Goal: Task Accomplishment & Management: Manage account settings

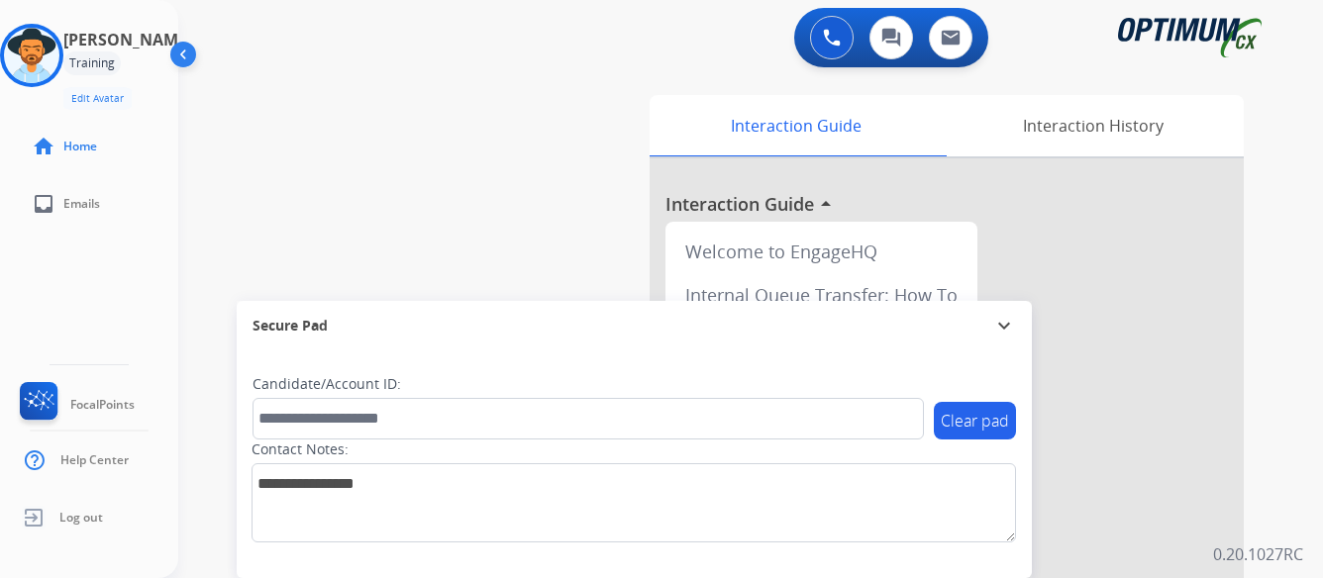
click at [1278, 262] on div "0 Voice Interactions 0 Chat Interactions 0 Email Interactions swap_horiz Break …" at bounding box center [750, 289] width 1145 height 578
click at [45, 57] on img at bounding box center [31, 55] width 55 height 55
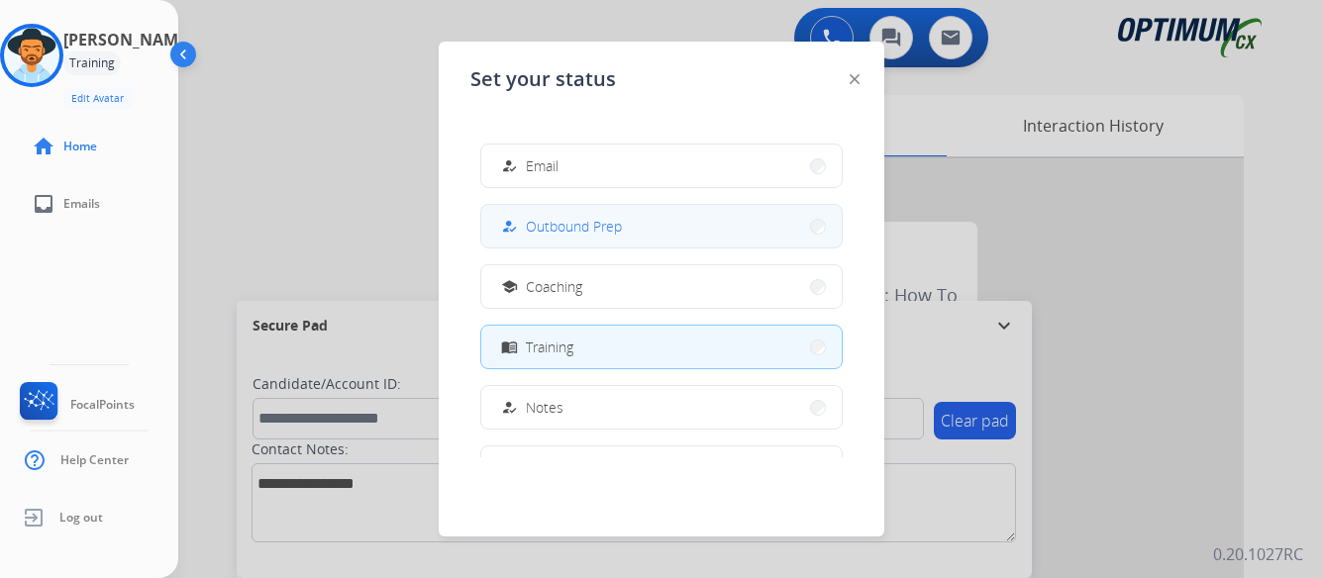
scroll to position [494, 0]
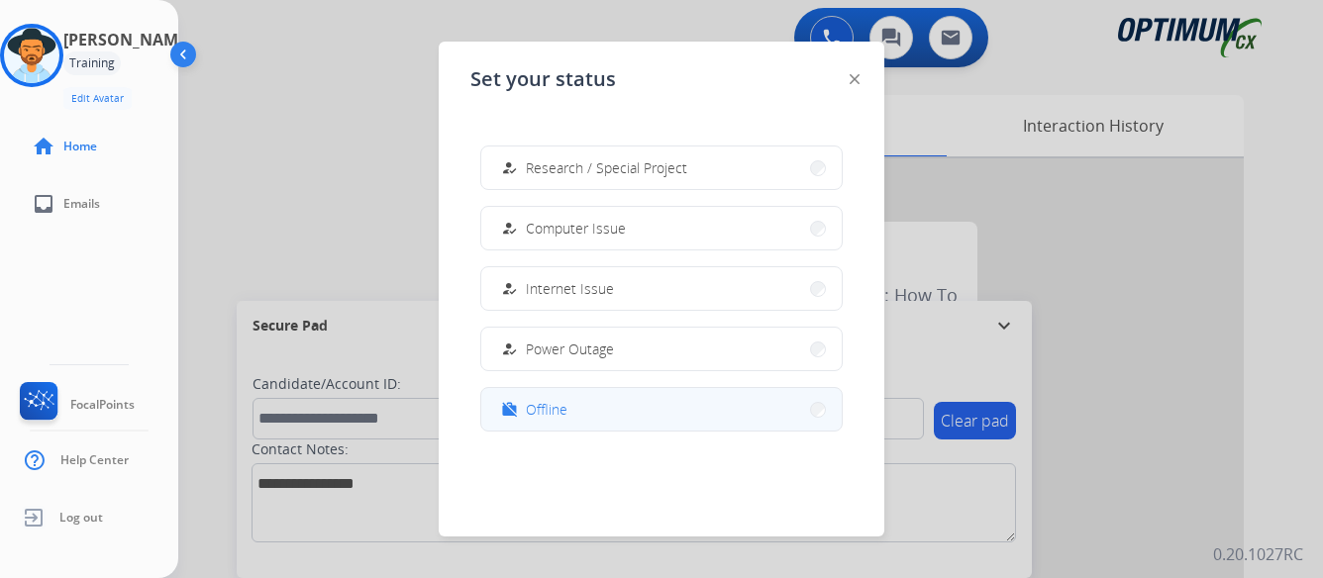
click at [607, 415] on button "work_off Offline" at bounding box center [661, 409] width 360 height 43
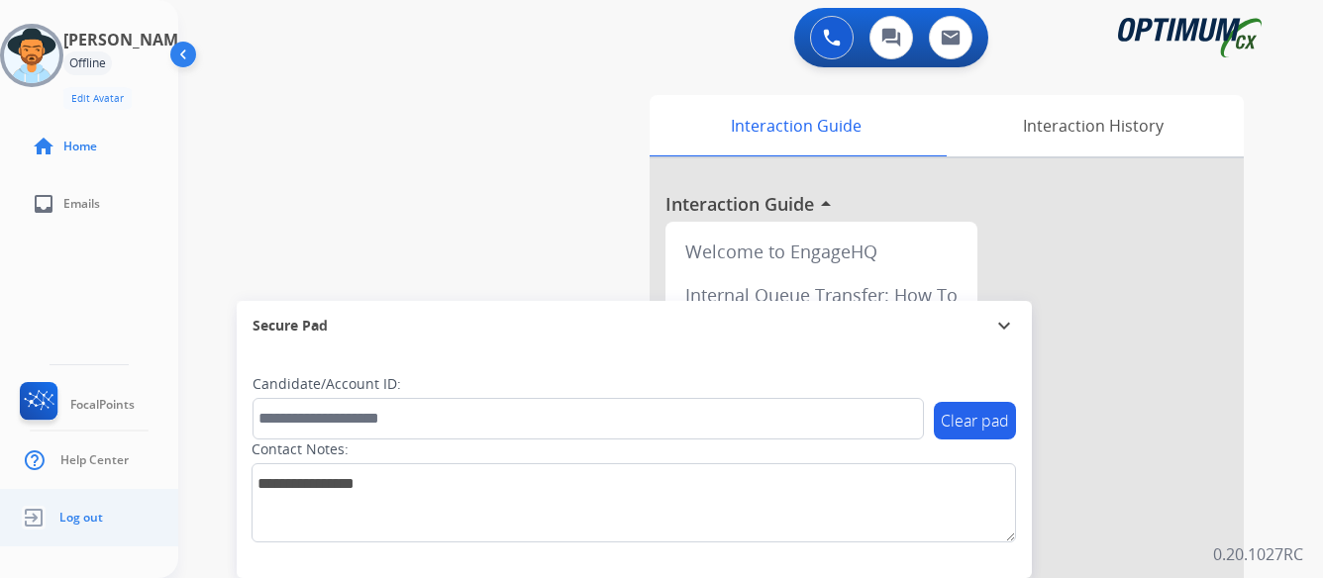
click at [92, 516] on span "Log out" at bounding box center [81, 518] width 44 height 16
